Goal: Task Accomplishment & Management: Manage account settings

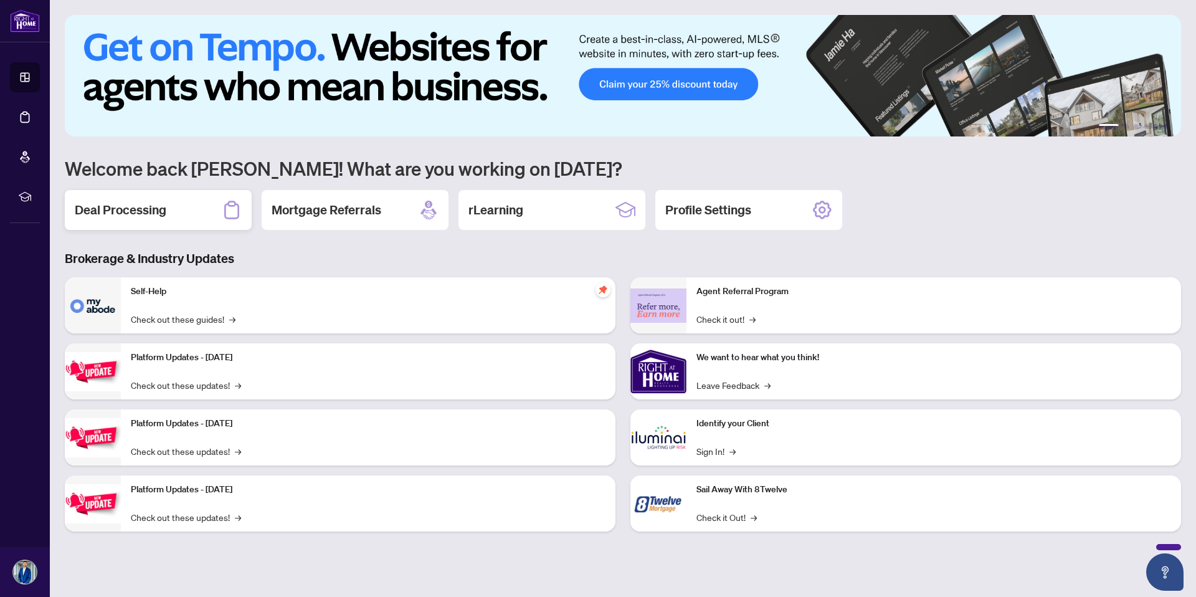
click at [219, 217] on div "Deal Processing" at bounding box center [158, 210] width 187 height 40
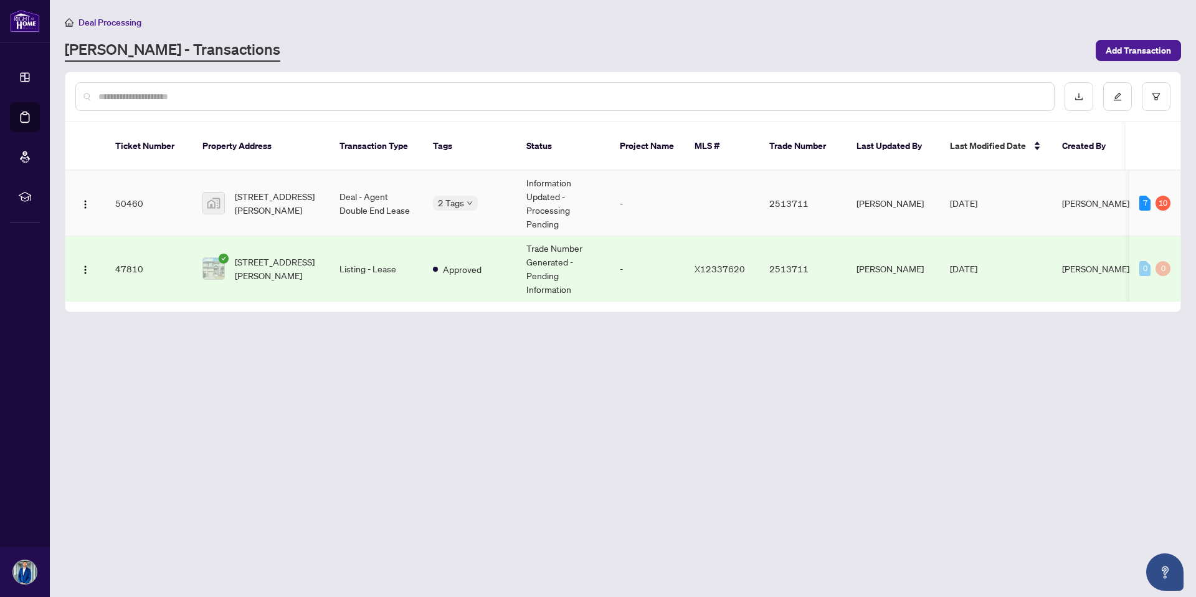
click at [267, 189] on span "[STREET_ADDRESS][PERSON_NAME]" at bounding box center [277, 202] width 85 height 27
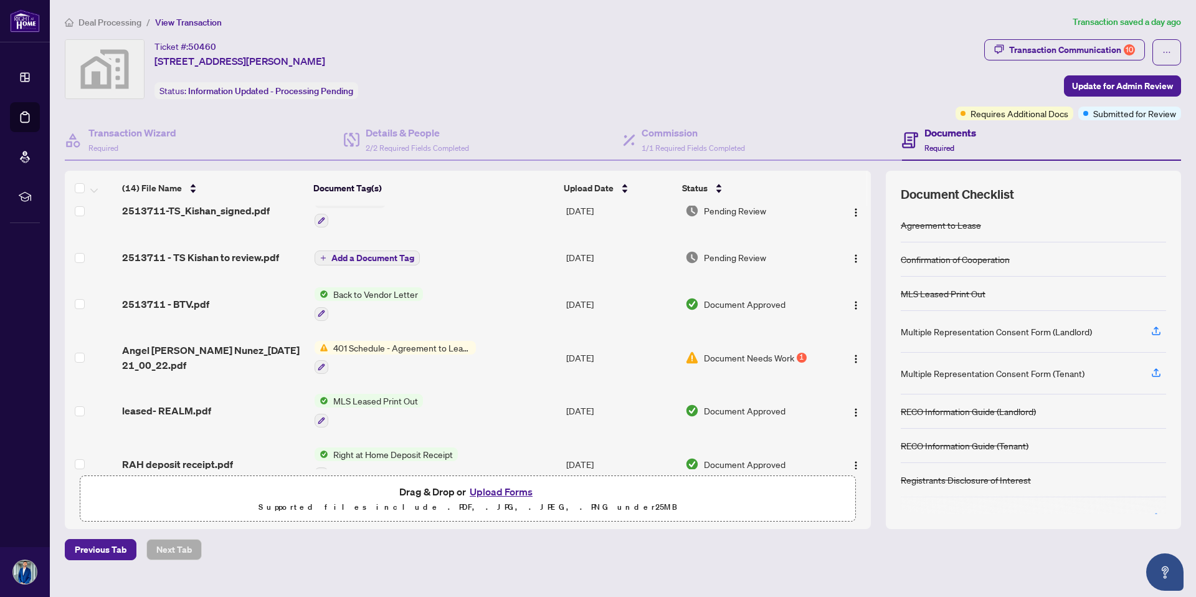
scroll to position [471, 0]
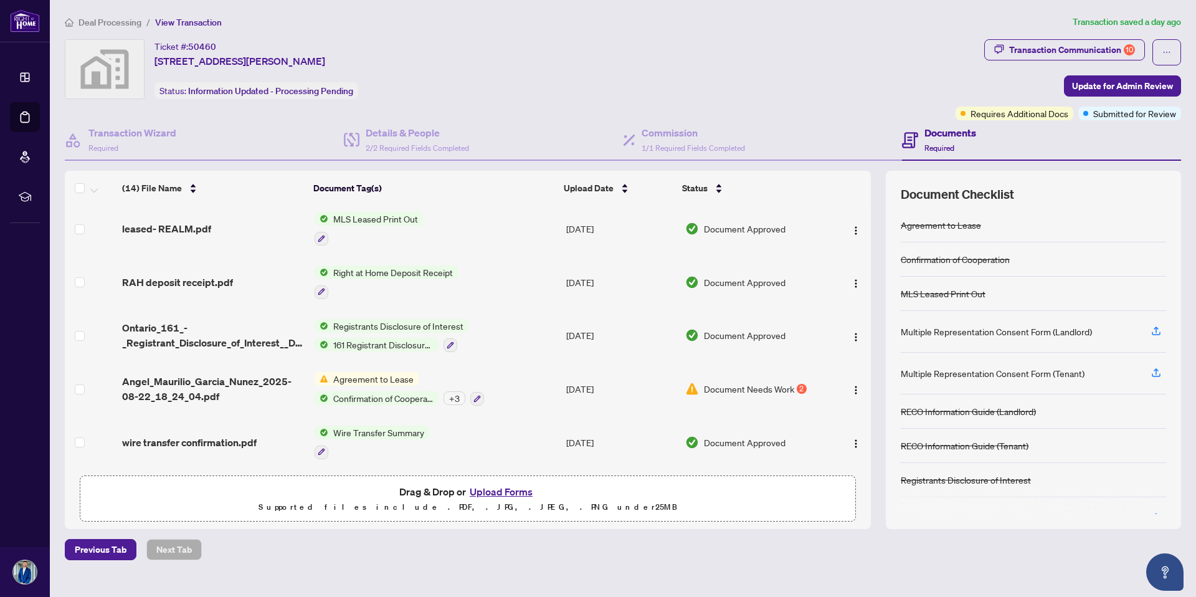
click at [791, 384] on div "Document Needs Work 2" at bounding box center [754, 389] width 139 height 14
click at [851, 382] on span "button" at bounding box center [856, 389] width 10 height 14
click at [753, 540] on div "Previous Tab Next Tab" at bounding box center [623, 549] width 1116 height 21
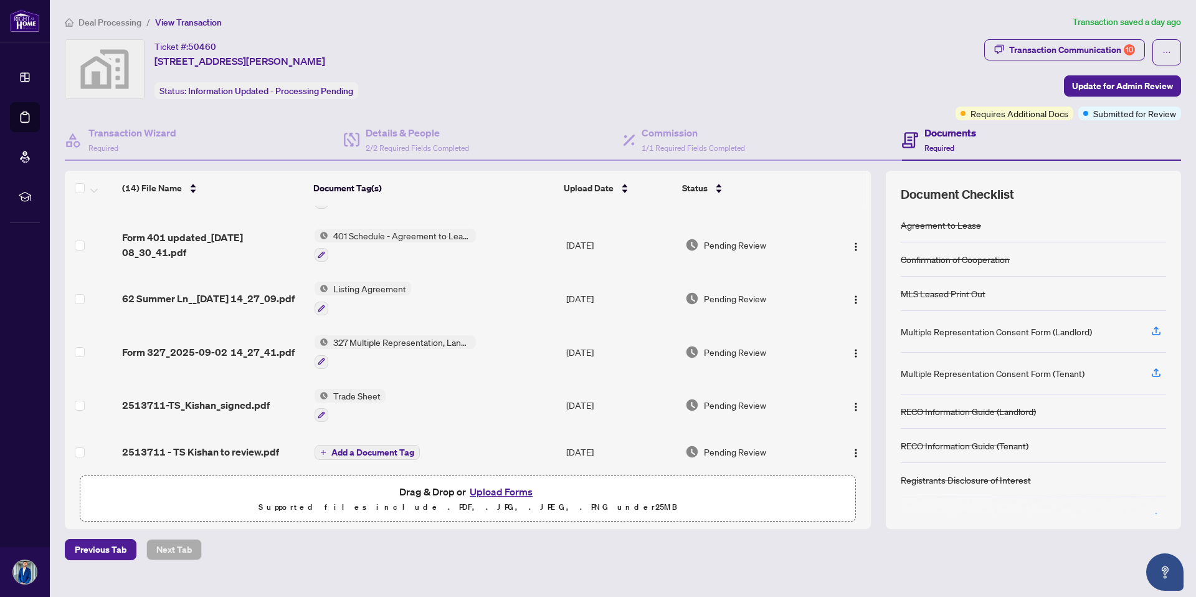
scroll to position [0, 0]
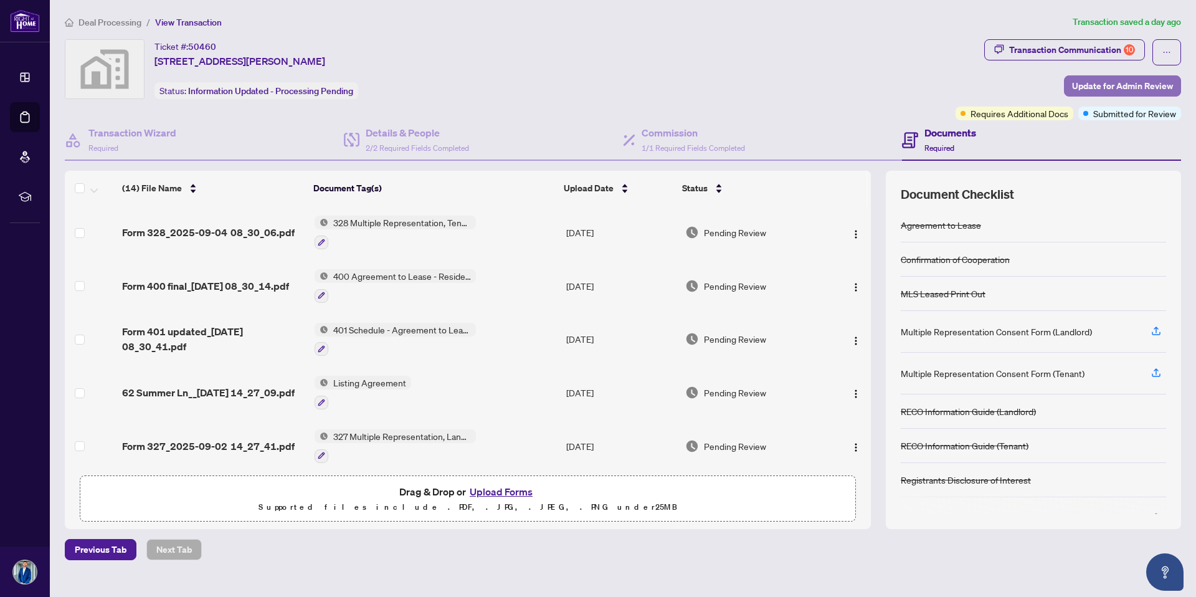
click at [1078, 87] on span "Update for Admin Review" at bounding box center [1122, 86] width 101 height 20
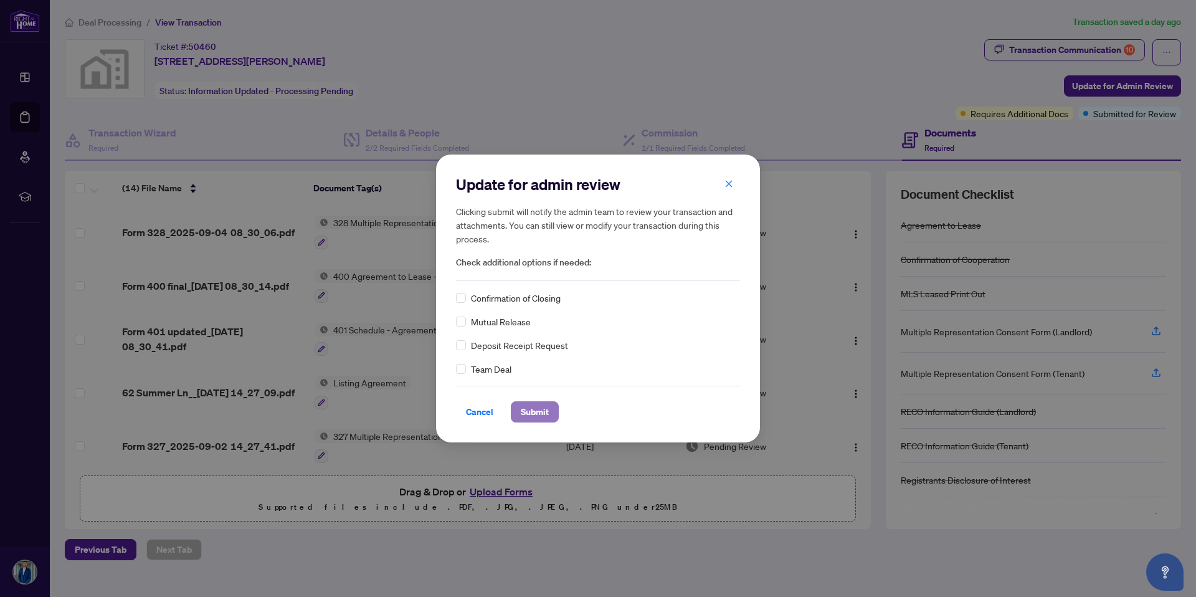
click at [521, 421] on span "Submit" at bounding box center [535, 412] width 28 height 20
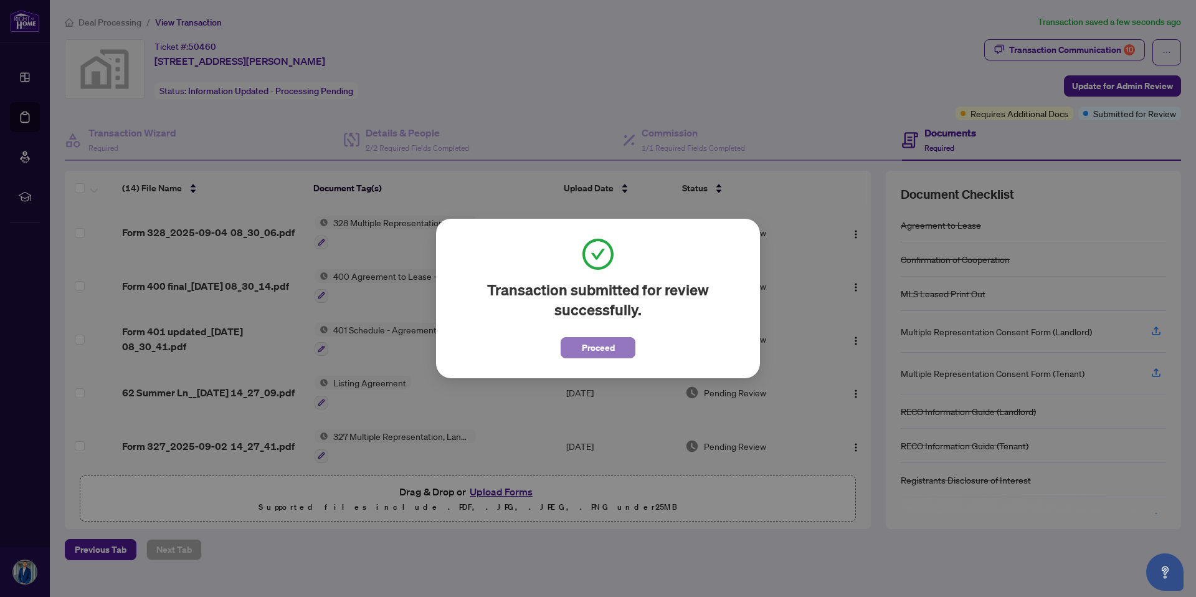
click at [613, 348] on span "Proceed" at bounding box center [598, 347] width 33 height 20
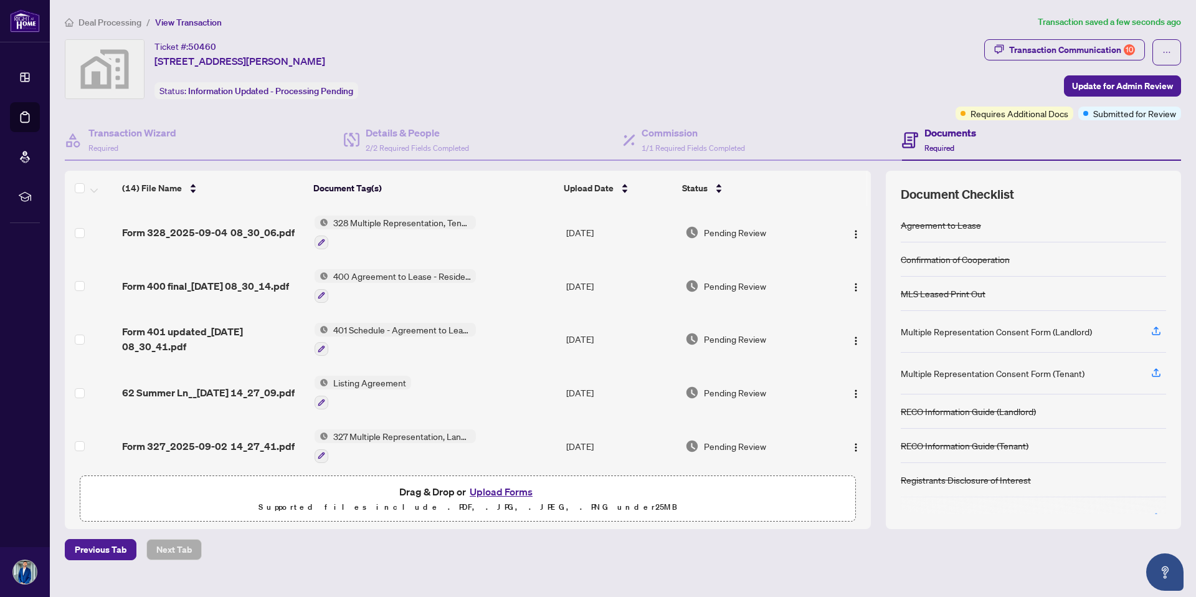
click at [613, 348] on td "[DATE]" at bounding box center [620, 340] width 119 height 54
